Goal: Task Accomplishment & Management: Use online tool/utility

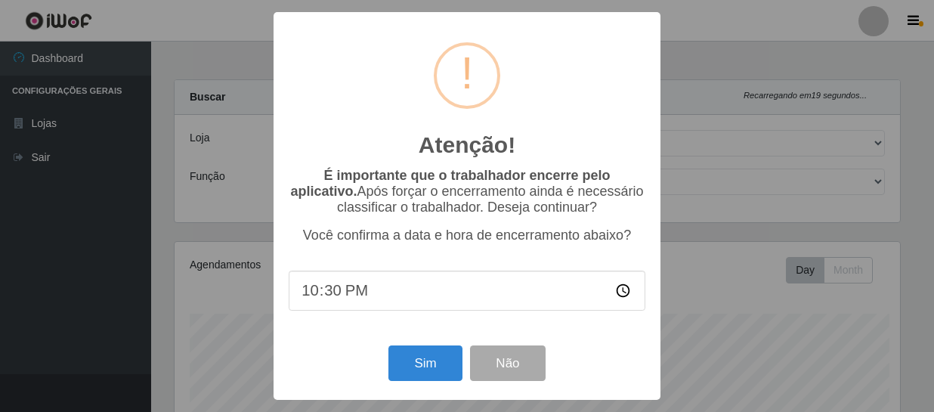
select select "408"
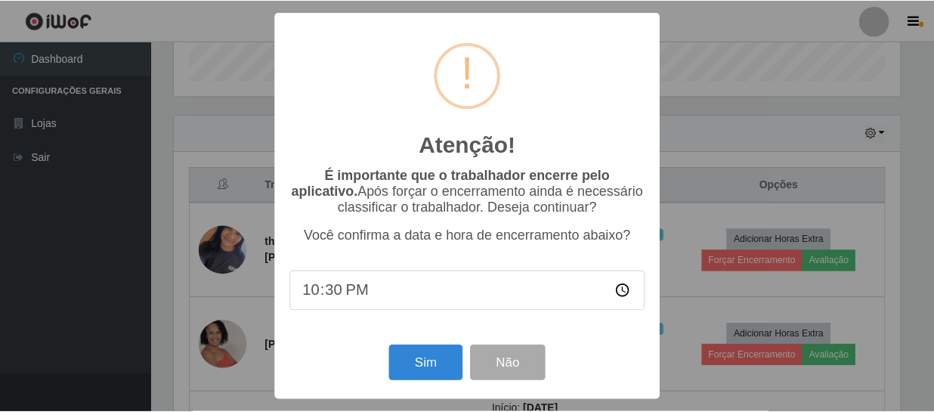
scroll to position [313, 729]
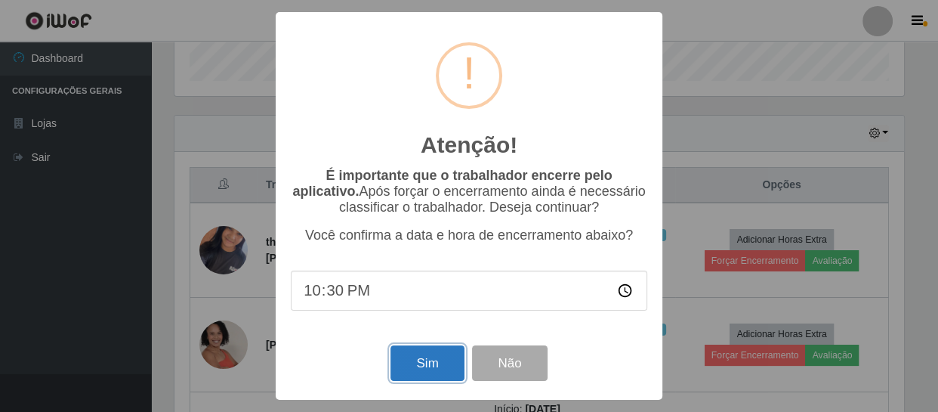
click at [447, 363] on button "Sim" at bounding box center [427, 363] width 73 height 36
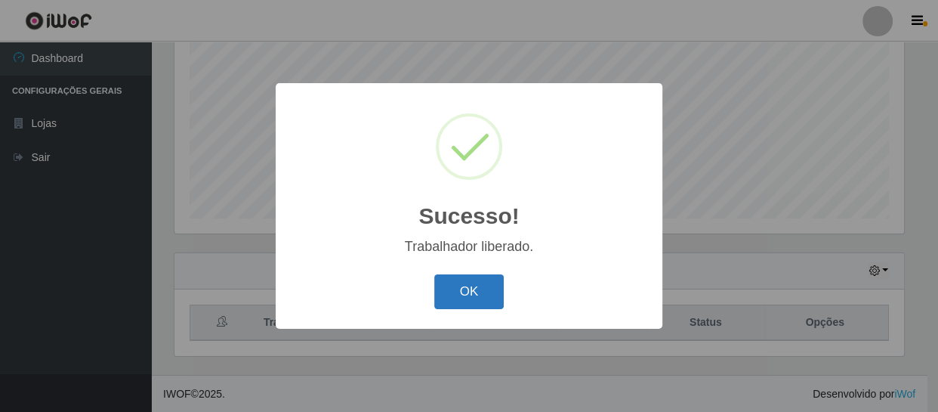
click at [443, 284] on button "OK" at bounding box center [469, 292] width 70 height 36
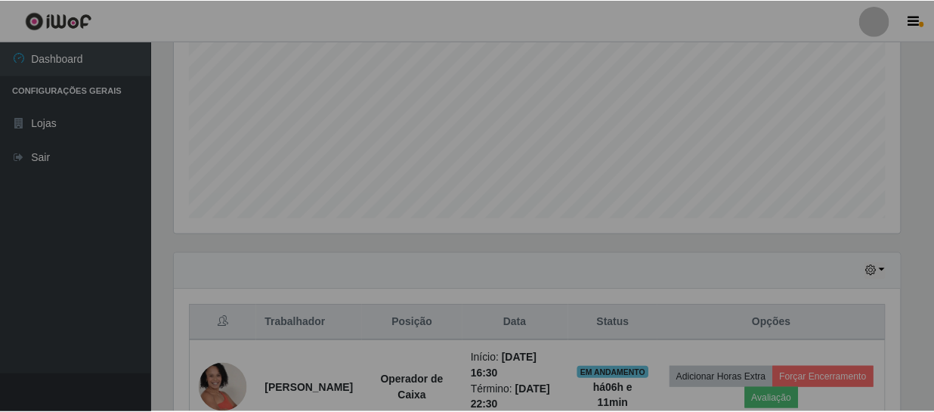
scroll to position [313, 736]
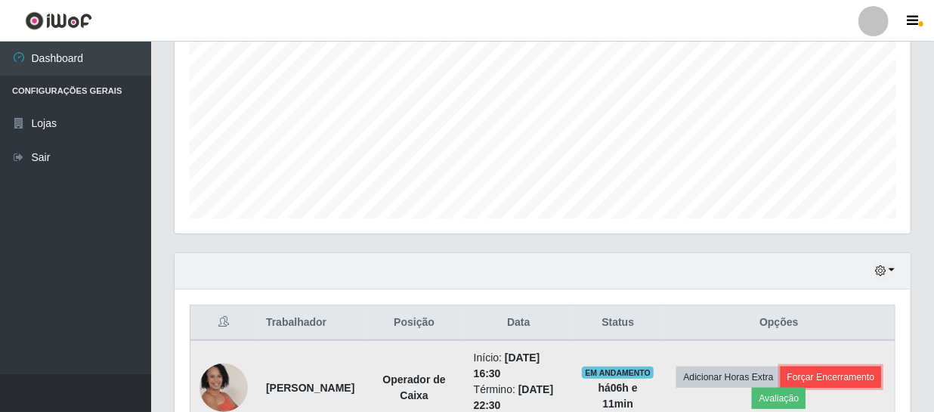
click at [796, 388] on button "Forçar Encerramento" at bounding box center [830, 376] width 101 height 21
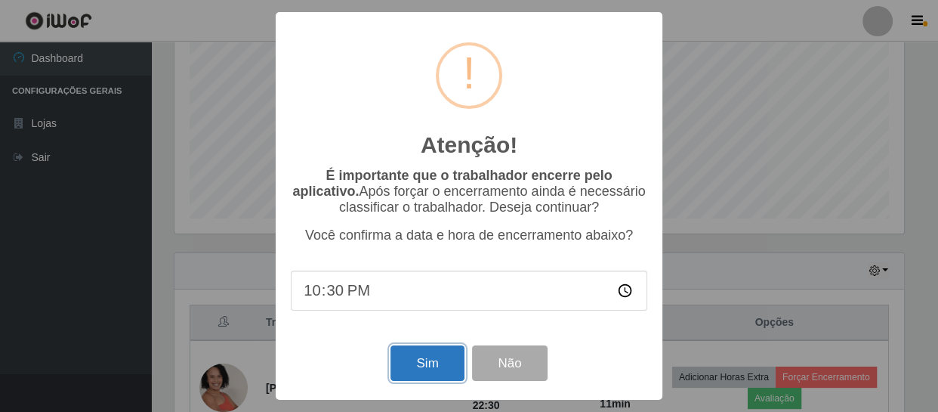
click at [446, 364] on button "Sim" at bounding box center [427, 363] width 73 height 36
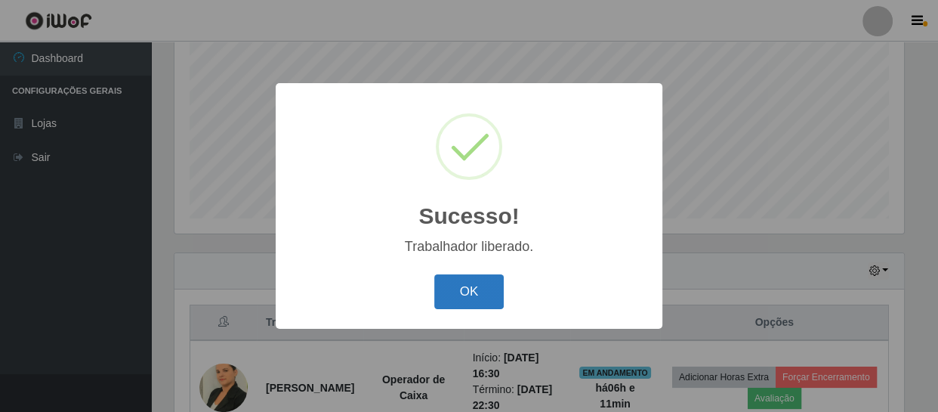
click at [460, 295] on button "OK" at bounding box center [469, 292] width 70 height 36
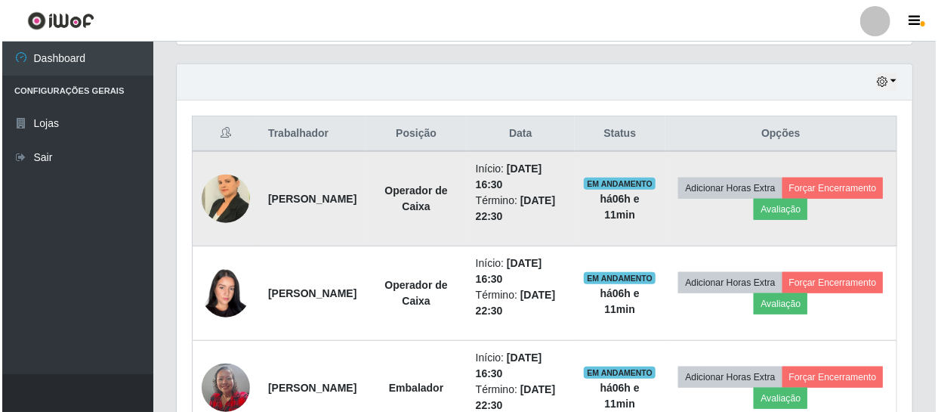
scroll to position [528, 0]
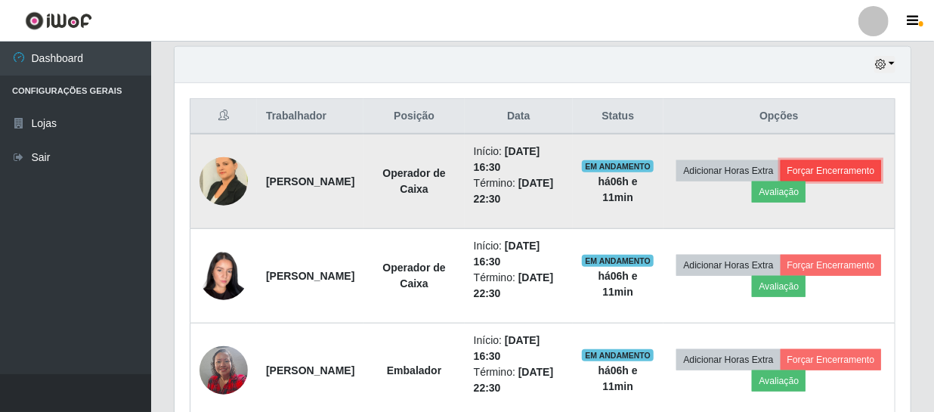
click at [780, 181] on button "Forçar Encerramento" at bounding box center [830, 170] width 101 height 21
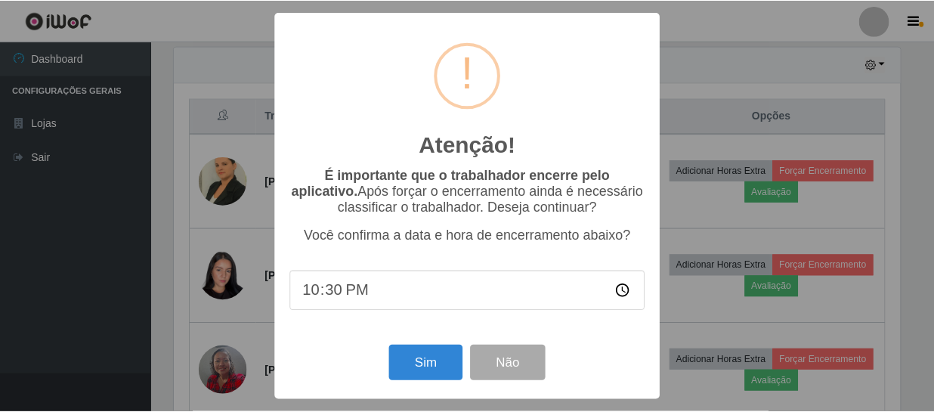
scroll to position [313, 729]
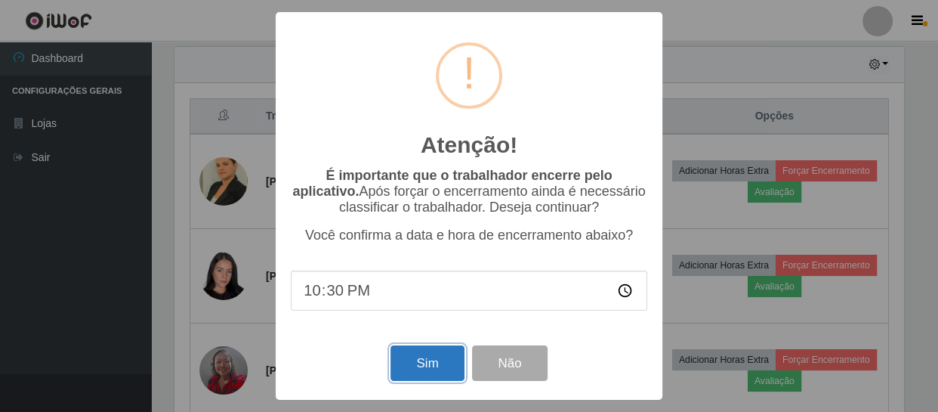
click at [425, 362] on button "Sim" at bounding box center [427, 363] width 73 height 36
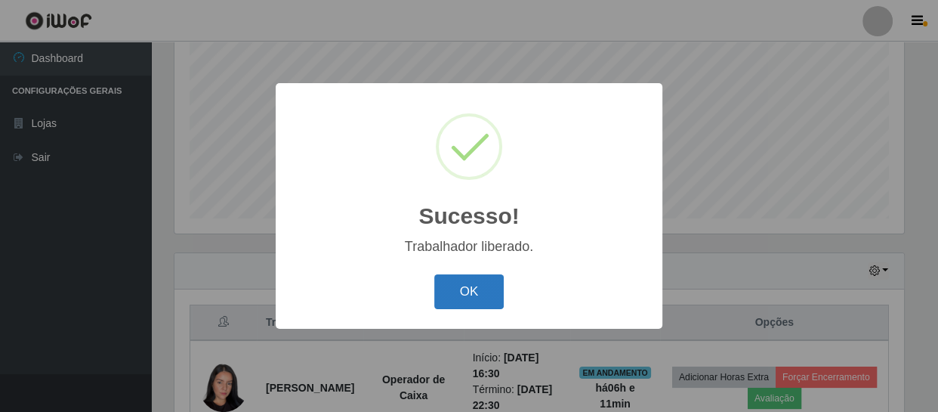
click at [483, 279] on button "OK" at bounding box center [469, 292] width 70 height 36
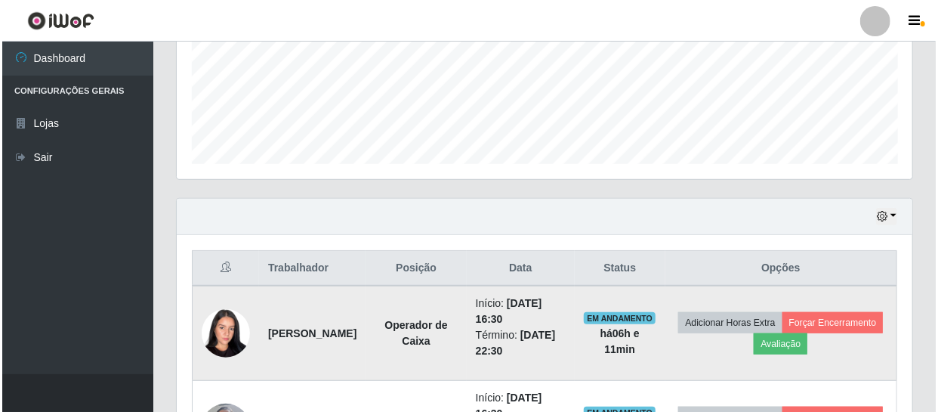
scroll to position [459, 0]
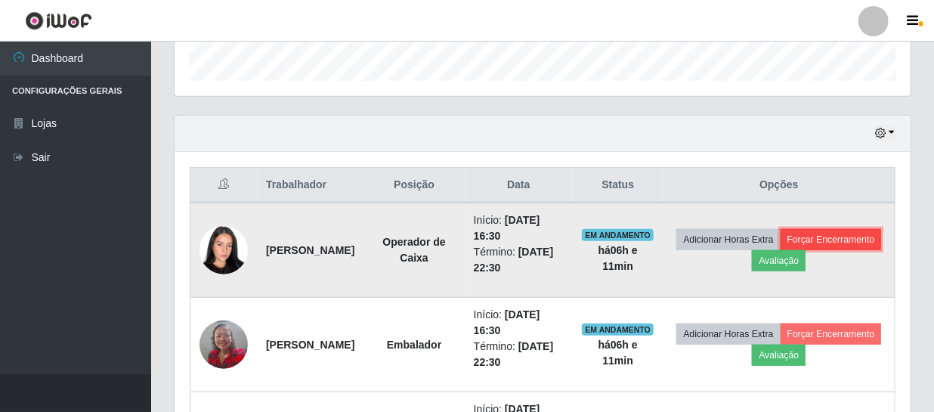
click at [780, 250] on button "Forçar Encerramento" at bounding box center [830, 239] width 101 height 21
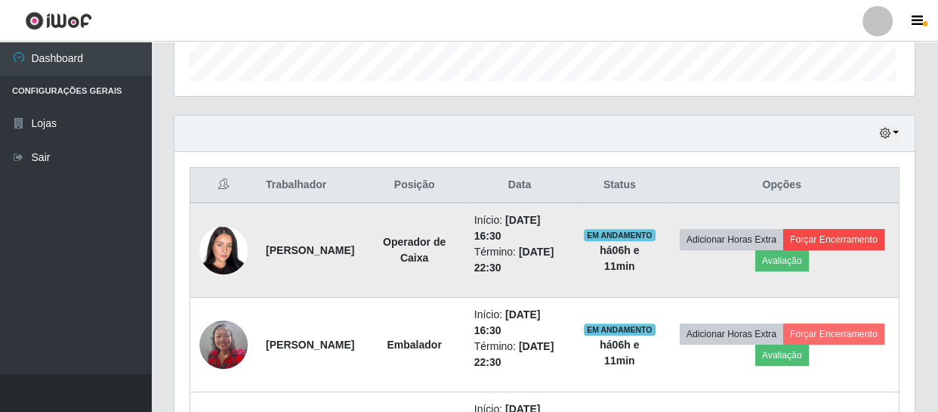
scroll to position [0, 0]
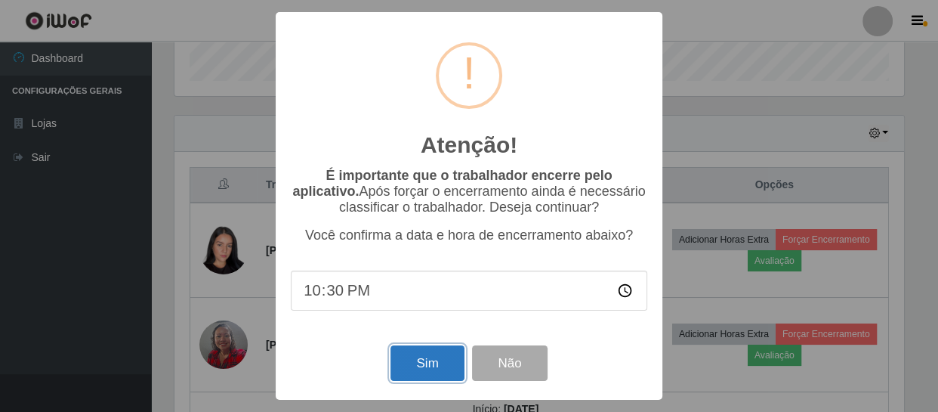
click at [412, 363] on button "Sim" at bounding box center [427, 363] width 73 height 36
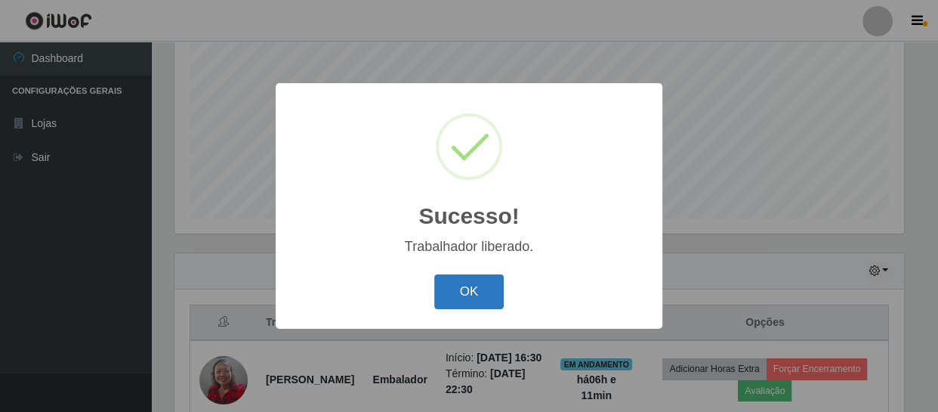
click at [476, 287] on button "OK" at bounding box center [469, 292] width 70 height 36
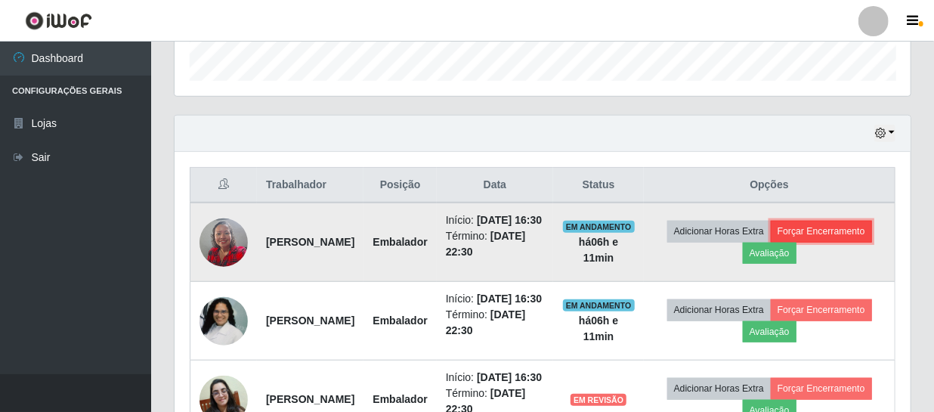
click at [770, 242] on button "Forçar Encerramento" at bounding box center [820, 231] width 101 height 21
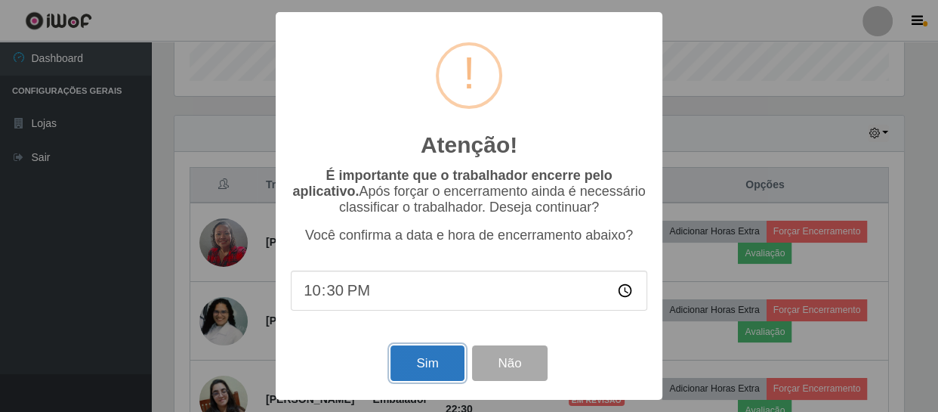
click at [449, 372] on button "Sim" at bounding box center [427, 363] width 73 height 36
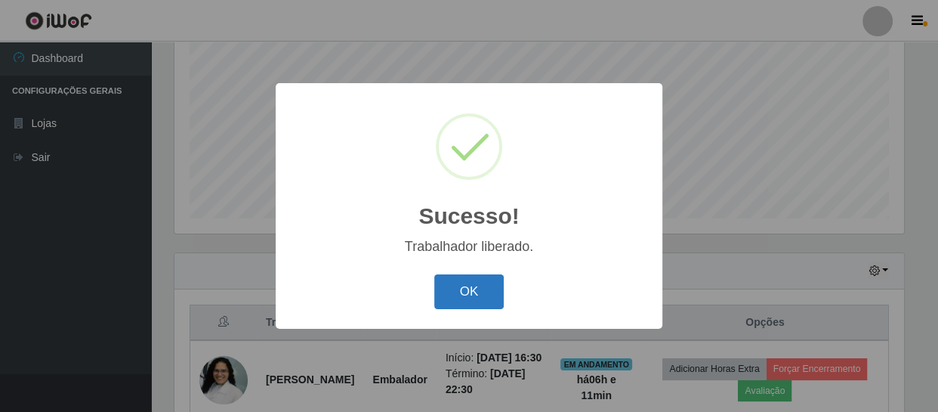
click at [468, 302] on button "OK" at bounding box center [469, 292] width 70 height 36
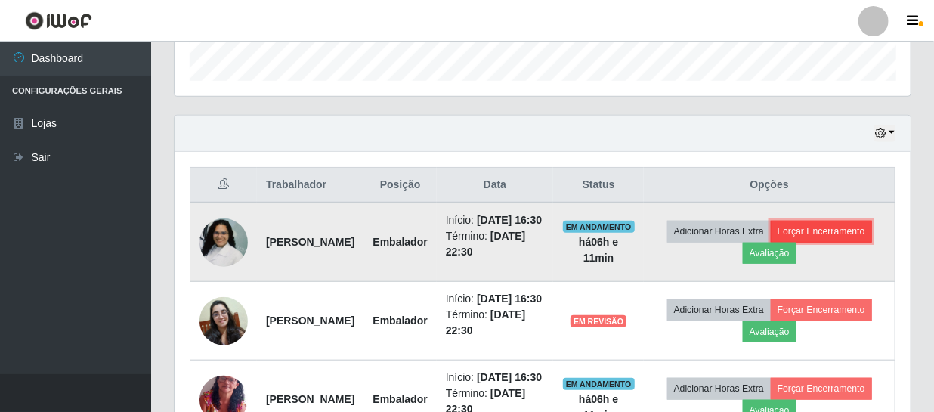
click at [777, 242] on button "Forçar Encerramento" at bounding box center [820, 231] width 101 height 21
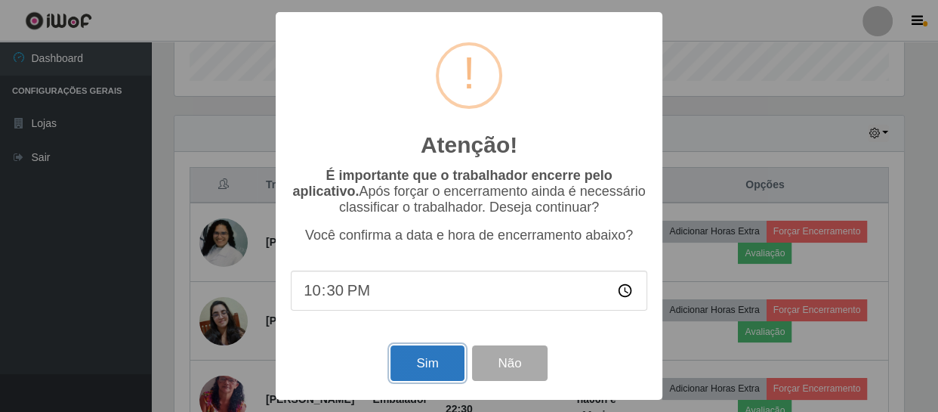
click at [420, 362] on button "Sim" at bounding box center [427, 363] width 73 height 36
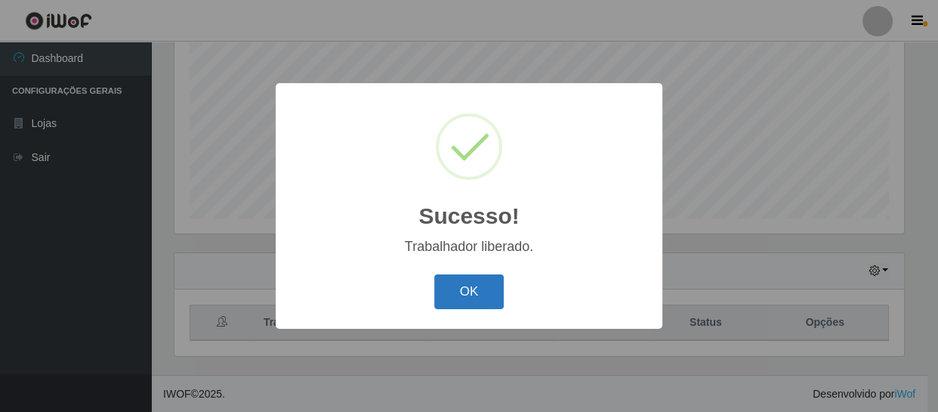
click at [462, 300] on button "OK" at bounding box center [469, 292] width 70 height 36
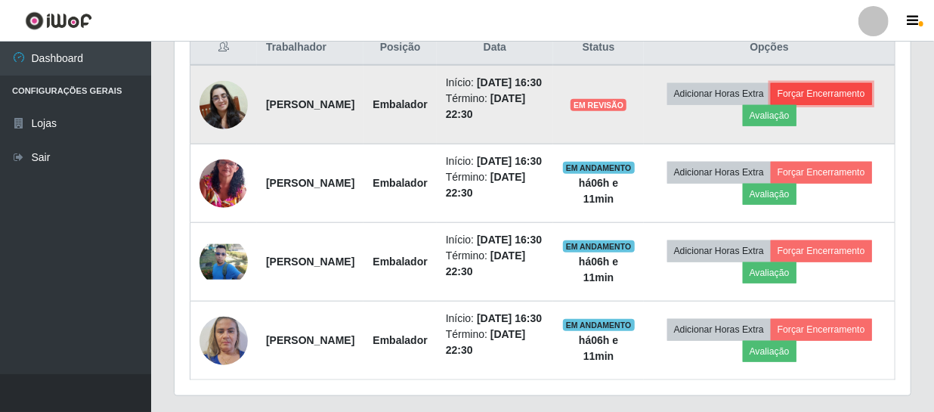
click at [770, 104] on button "Forçar Encerramento" at bounding box center [820, 93] width 101 height 21
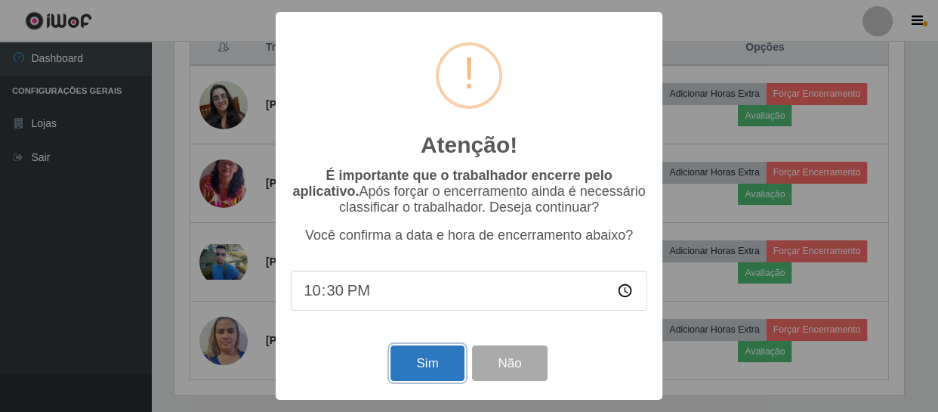
click at [413, 378] on button "Sim" at bounding box center [427, 363] width 73 height 36
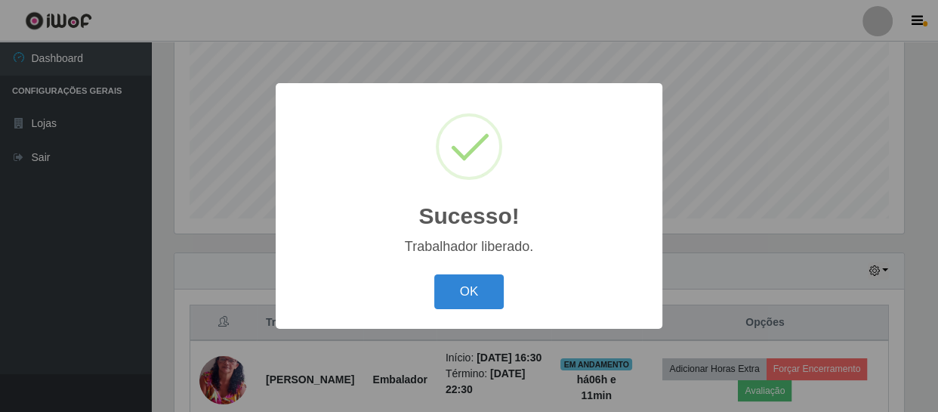
click at [443, 310] on div "OK Cancel" at bounding box center [469, 291] width 357 height 43
click at [475, 305] on button "OK" at bounding box center [469, 292] width 70 height 36
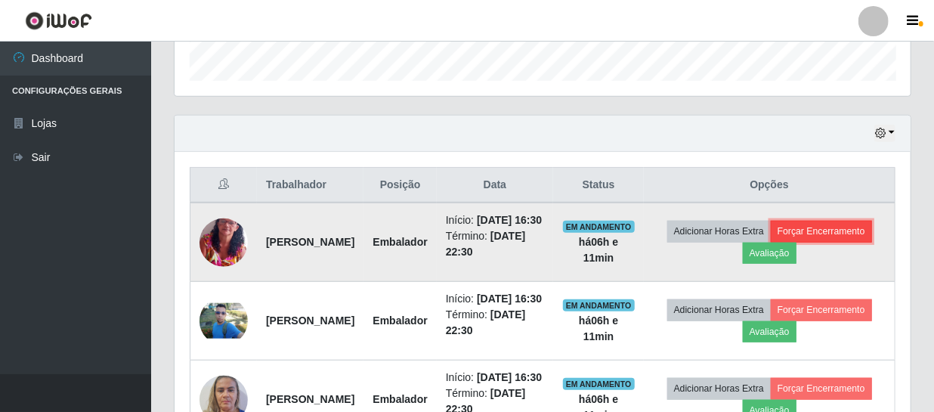
click at [778, 242] on button "Forçar Encerramento" at bounding box center [820, 231] width 101 height 21
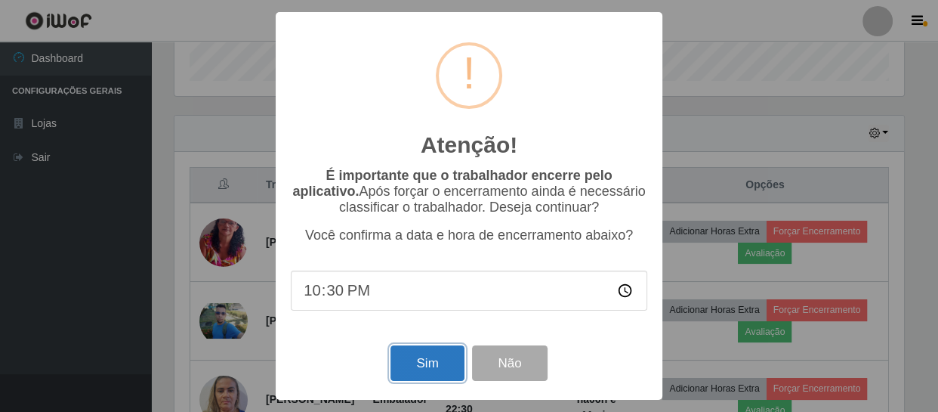
click at [431, 378] on button "Sim" at bounding box center [427, 363] width 73 height 36
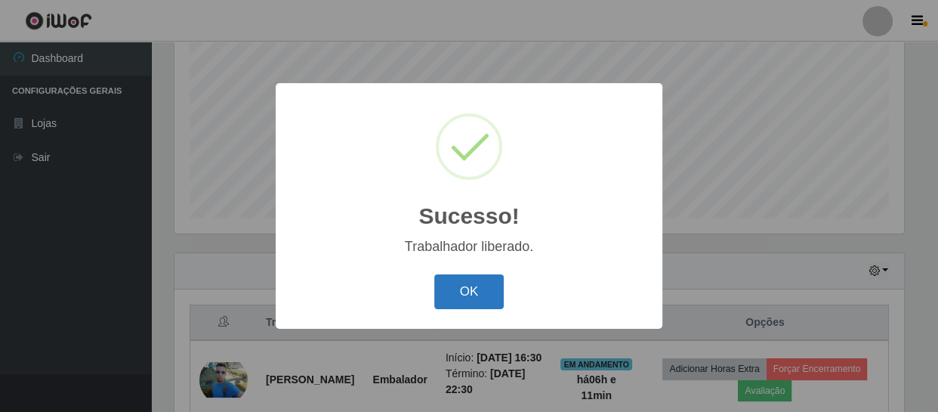
click at [471, 295] on button "OK" at bounding box center [469, 292] width 70 height 36
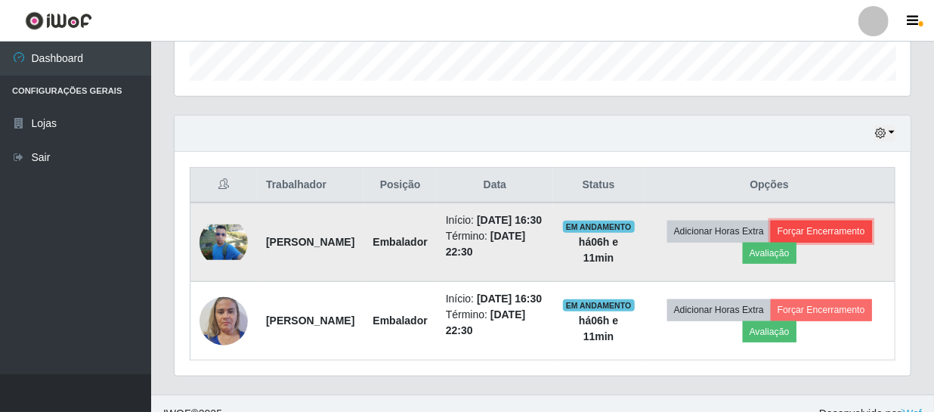
click at [793, 242] on button "Forçar Encerramento" at bounding box center [820, 231] width 101 height 21
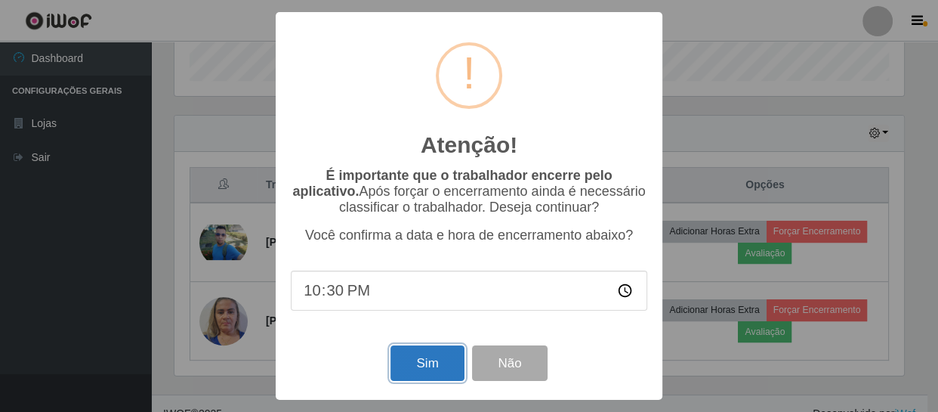
click at [451, 375] on button "Sim" at bounding box center [427, 363] width 73 height 36
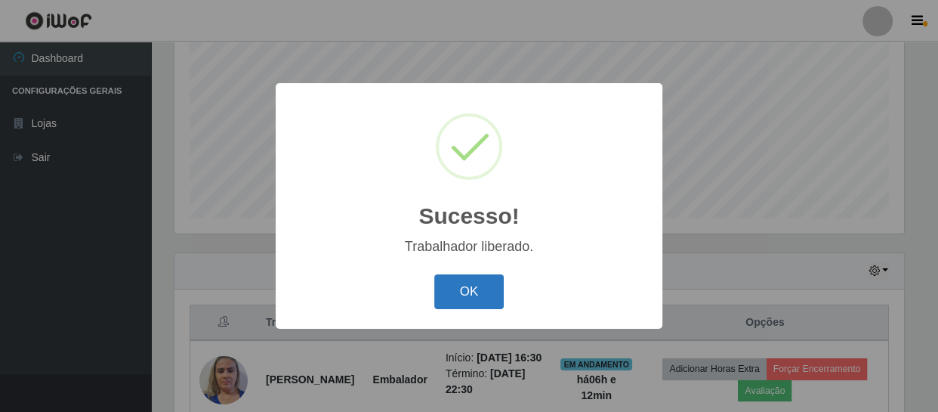
click at [499, 285] on button "OK" at bounding box center [469, 292] width 70 height 36
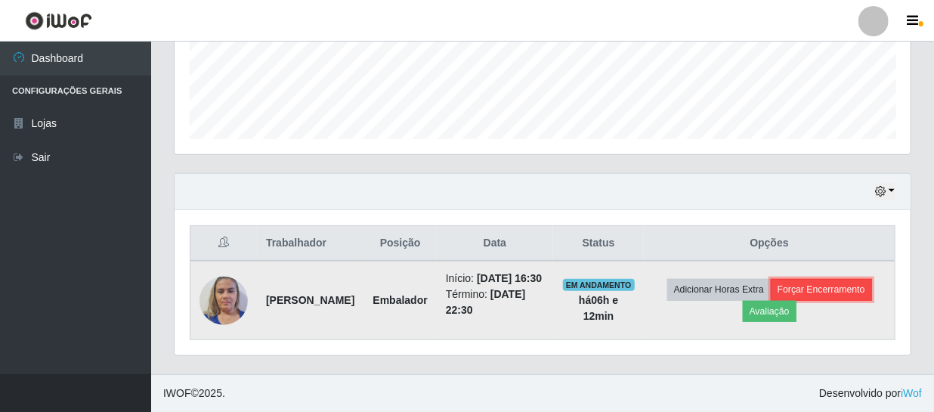
click at [770, 300] on button "Forçar Encerramento" at bounding box center [820, 289] width 101 height 21
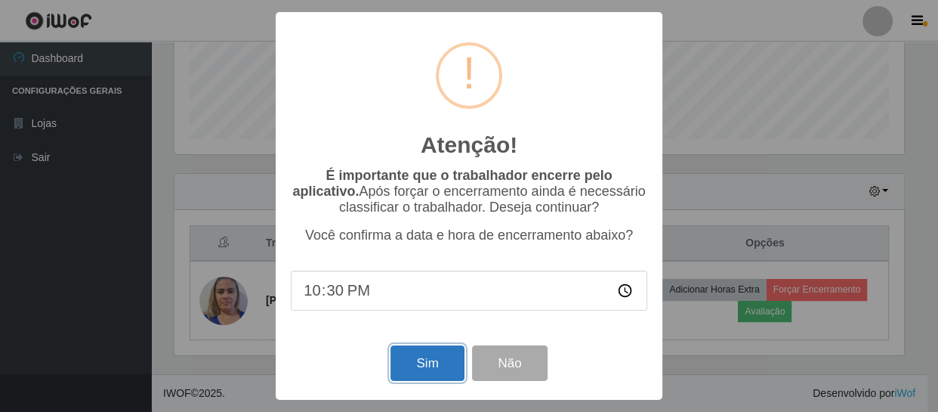
click at [428, 365] on button "Sim" at bounding box center [427, 363] width 73 height 36
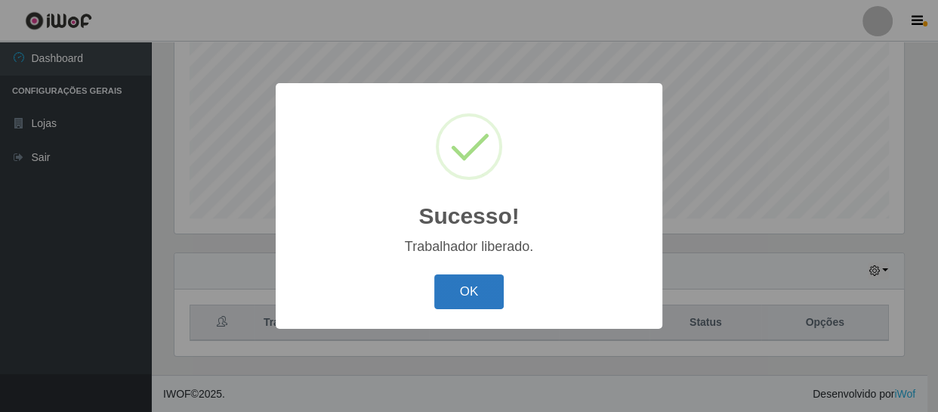
click at [466, 286] on button "OK" at bounding box center [469, 292] width 70 height 36
